Goal: Ask a question

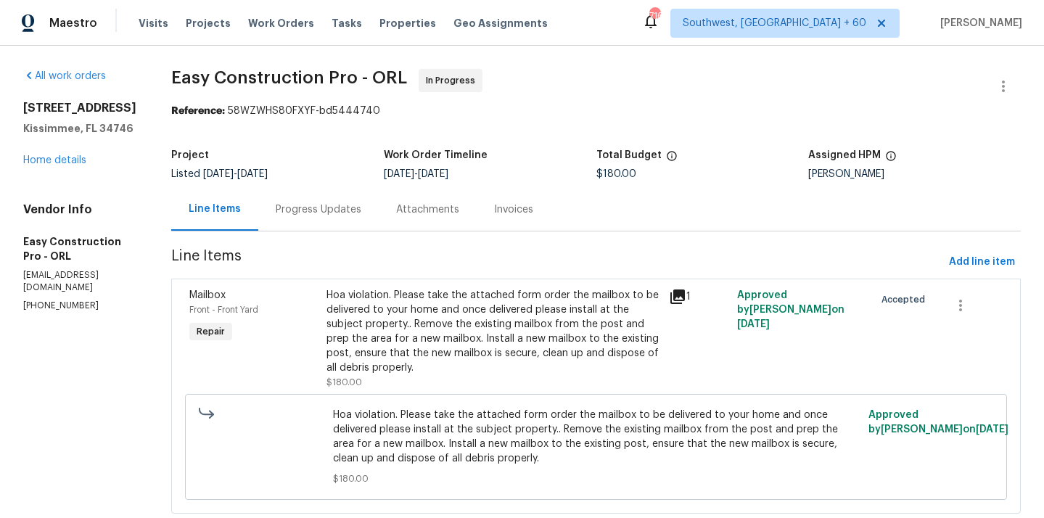
scroll to position [36, 0]
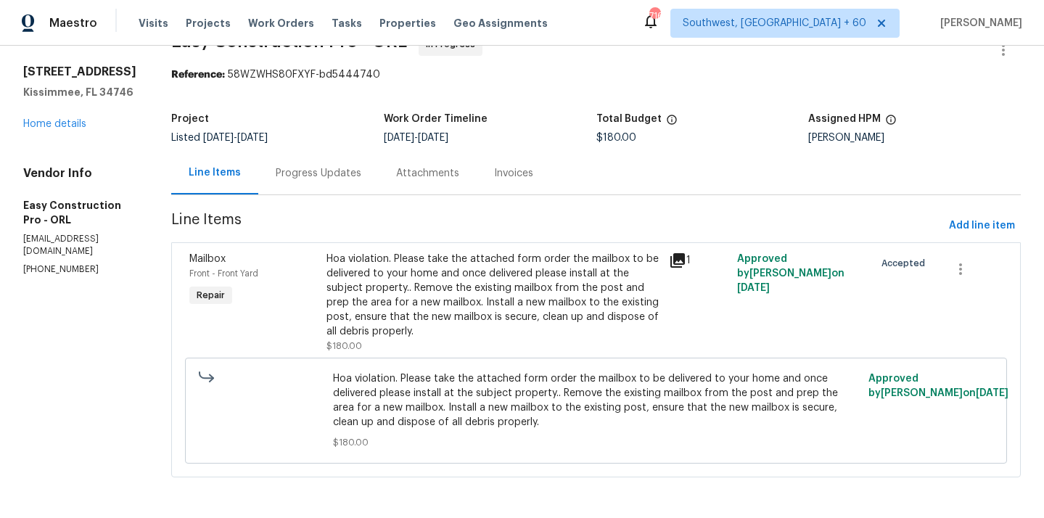
click at [430, 285] on div "Hoa violation. Please take the attached form order the mailbox to be delivered …" at bounding box center [494, 295] width 334 height 87
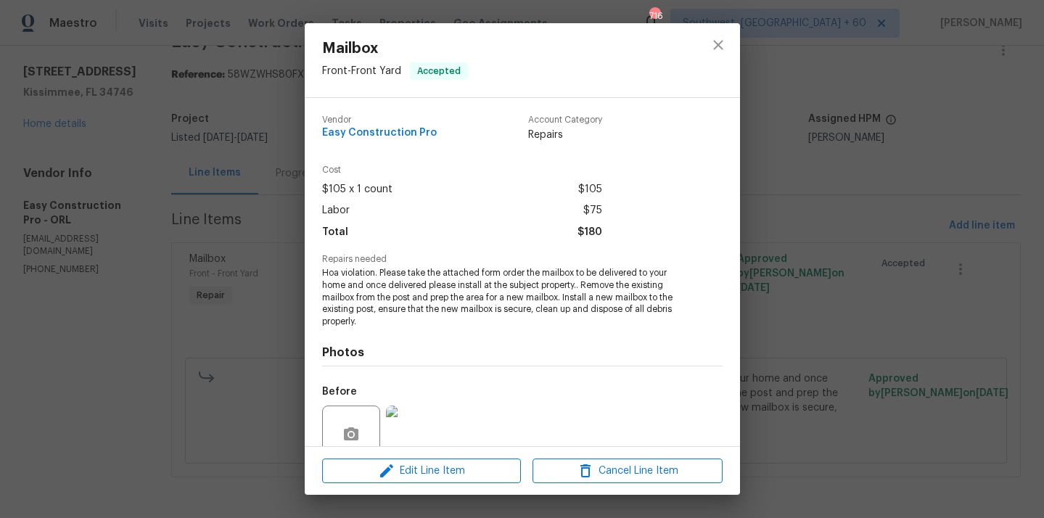
scroll to position [126, 0]
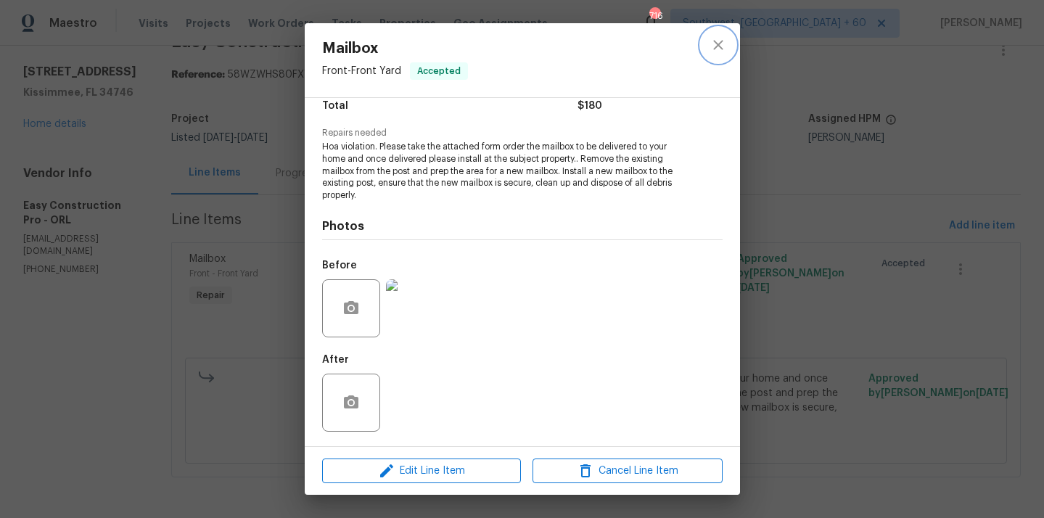
click at [720, 55] on button "close" at bounding box center [718, 45] width 35 height 35
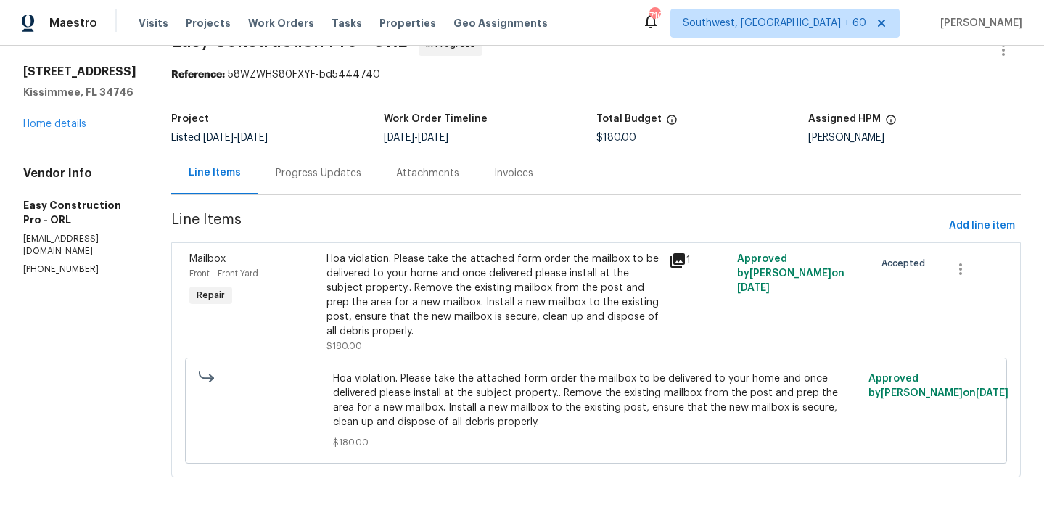
scroll to position [0, 0]
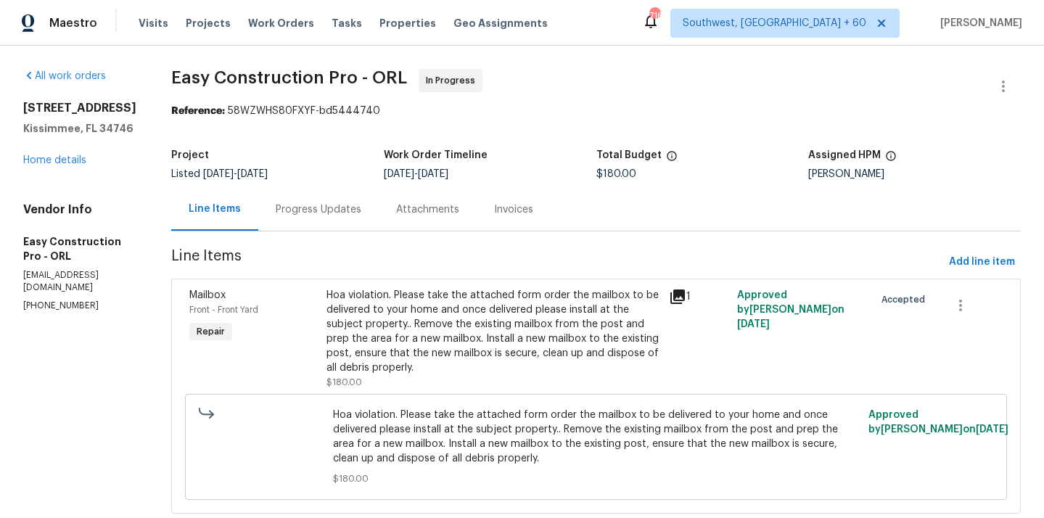
click at [327, 210] on div "Progress Updates" at bounding box center [319, 210] width 86 height 15
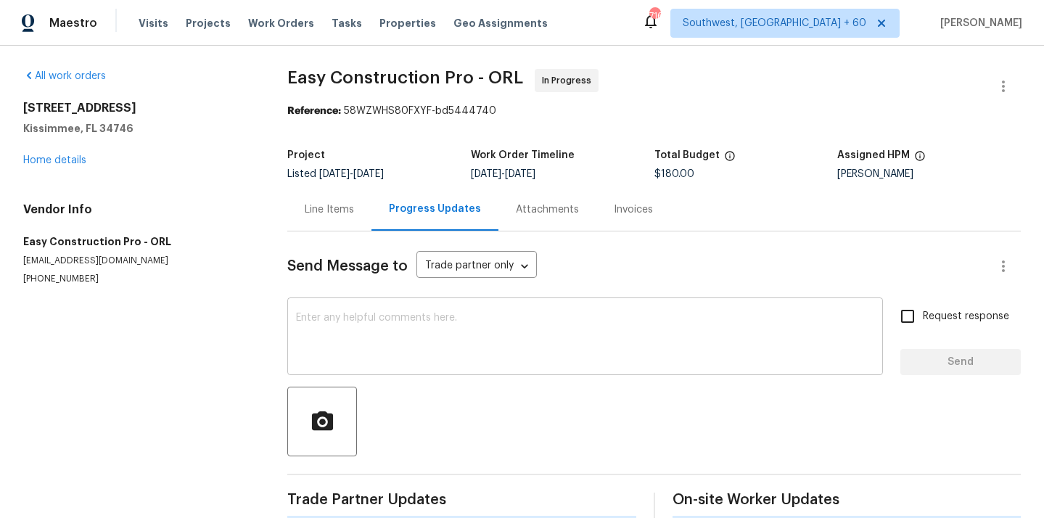
scroll to position [21, 0]
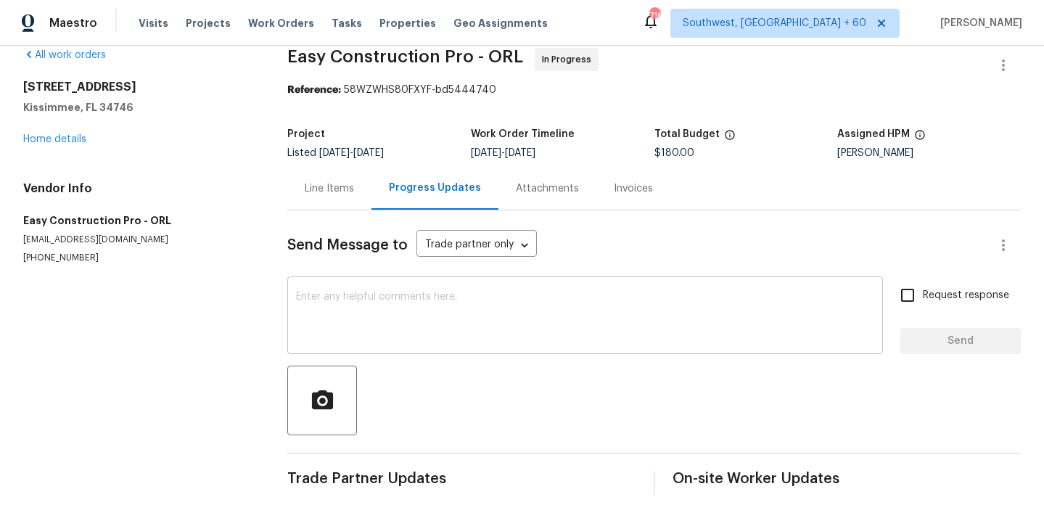
click at [407, 322] on textarea at bounding box center [585, 317] width 578 height 51
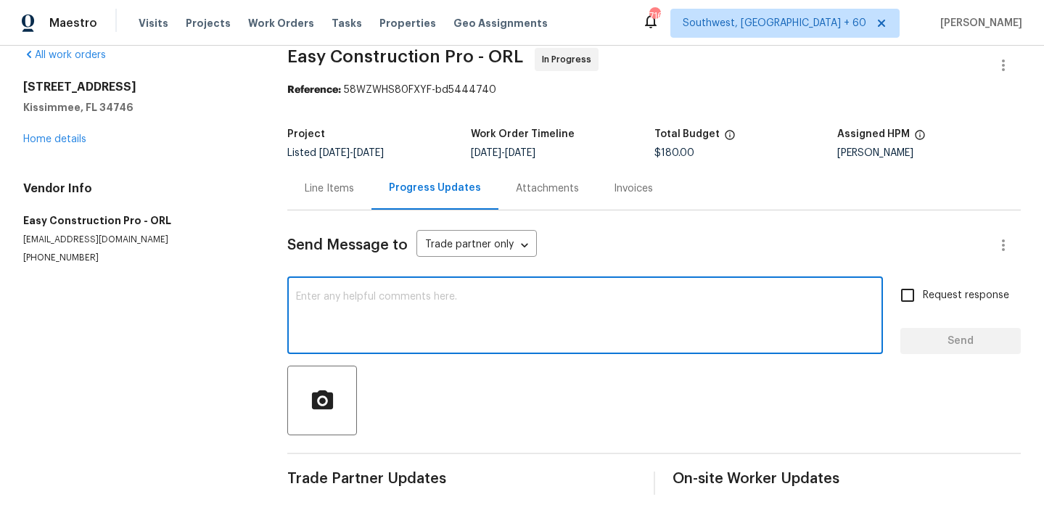
click at [327, 295] on textarea at bounding box center [585, 317] width 578 height 51
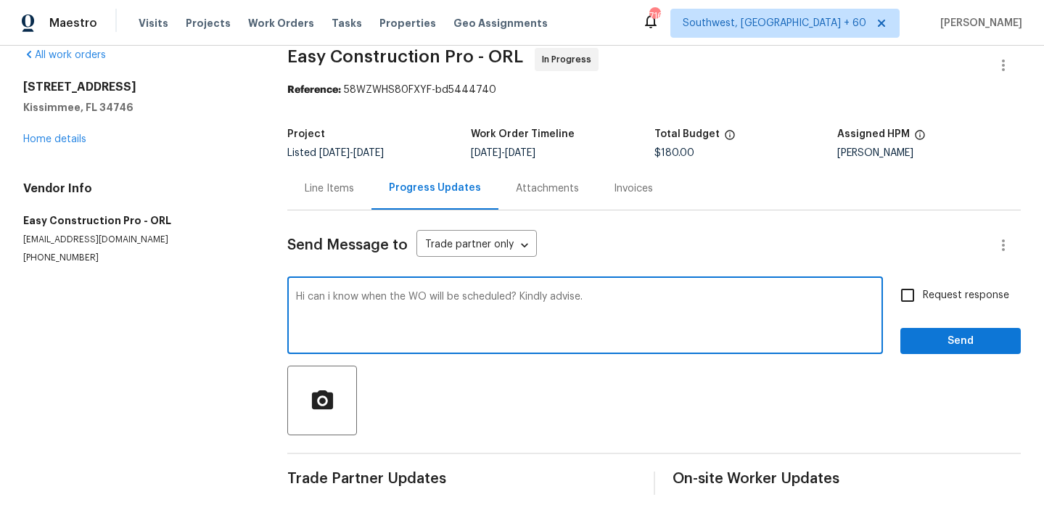
type textarea "Hi can i know when the WO will be scheduled? Kindly advise."
click at [914, 300] on input "Request response" at bounding box center [908, 295] width 30 height 30
checkbox input "true"
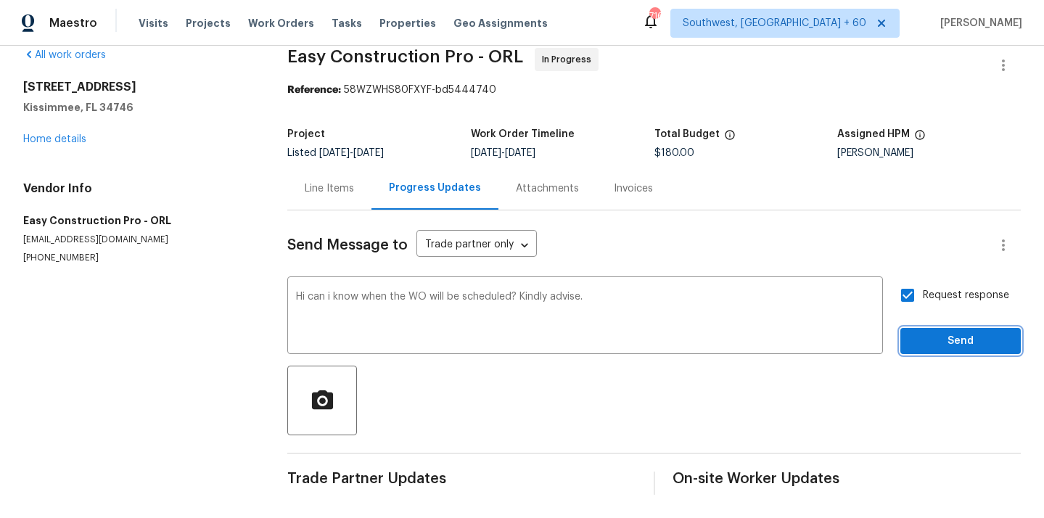
click at [914, 330] on button "Send" at bounding box center [961, 341] width 120 height 27
